Goal: Find specific page/section: Find specific page/section

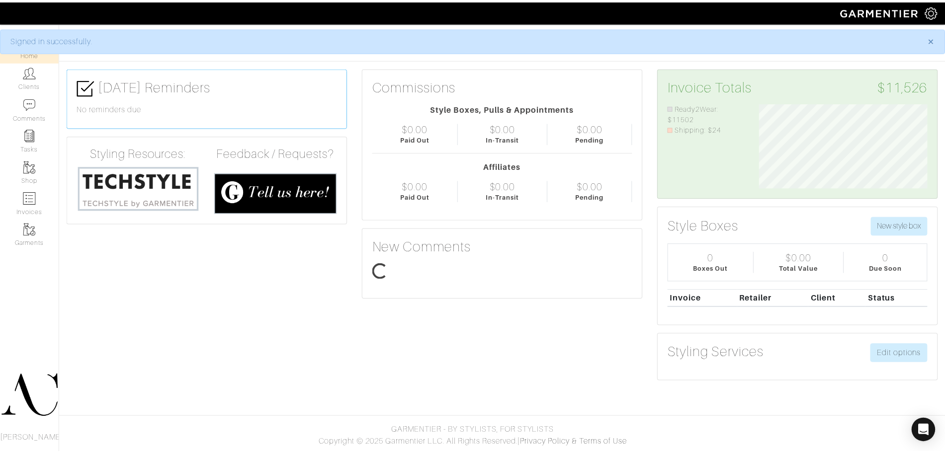
scroll to position [85, 185]
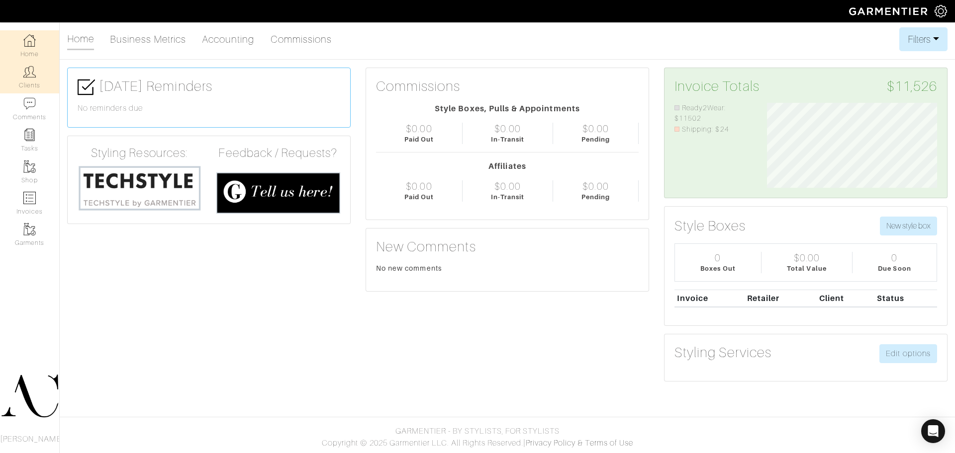
click at [23, 74] on link "Clients" at bounding box center [29, 77] width 59 height 31
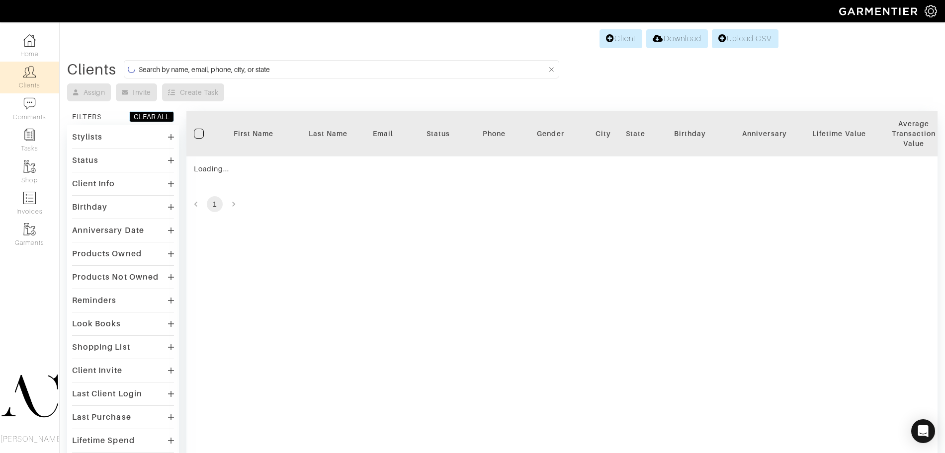
click at [348, 68] on input at bounding box center [343, 69] width 408 height 12
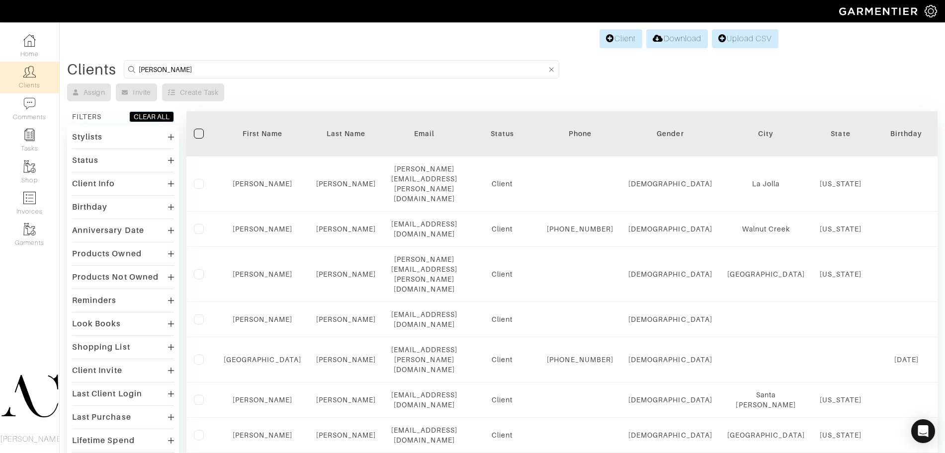
type input "erin"
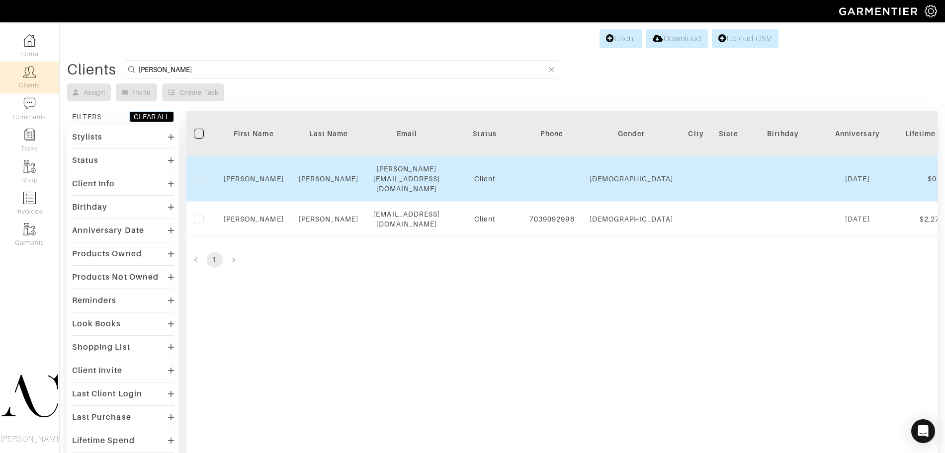
click at [257, 175] on div "Erin" at bounding box center [254, 179] width 60 height 10
click at [257, 175] on link "Erin" at bounding box center [254, 179] width 60 height 8
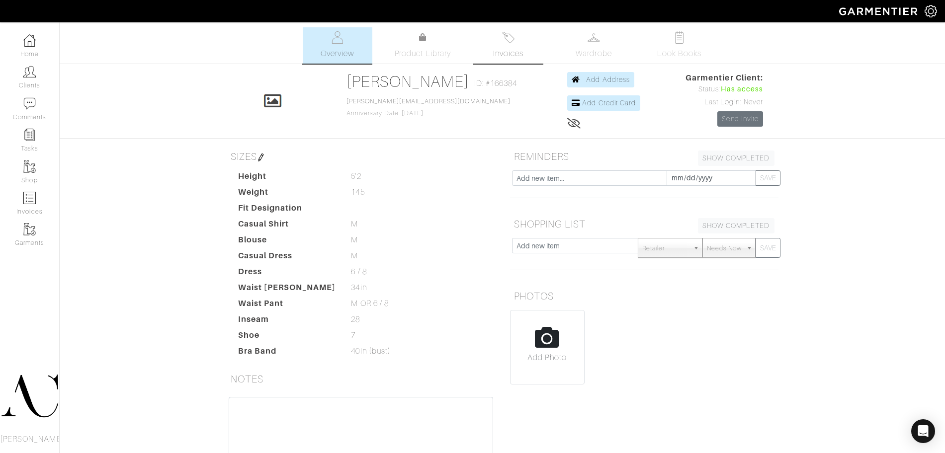
click at [524, 36] on link "Invoices" at bounding box center [509, 45] width 70 height 36
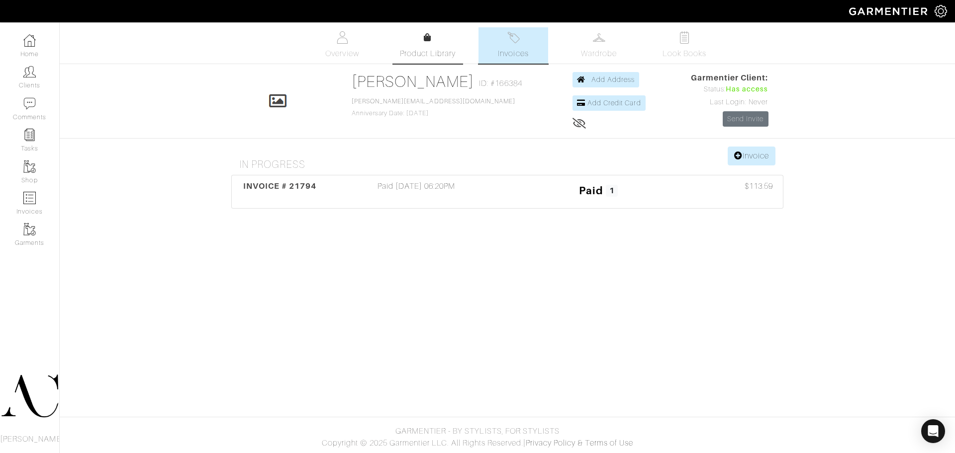
click at [434, 45] on link "Product Library" at bounding box center [428, 46] width 70 height 28
